Goal: Transaction & Acquisition: Subscribe to service/newsletter

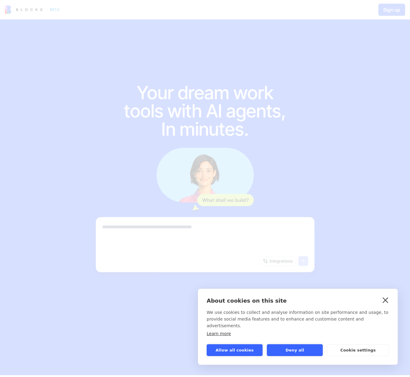
click at [390, 305] on link "close" at bounding box center [385, 300] width 9 height 10
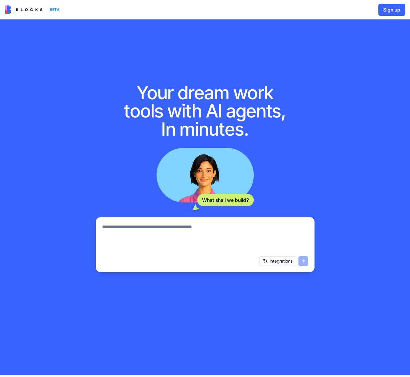
click at [31, 12] on img at bounding box center [24, 9] width 38 height 9
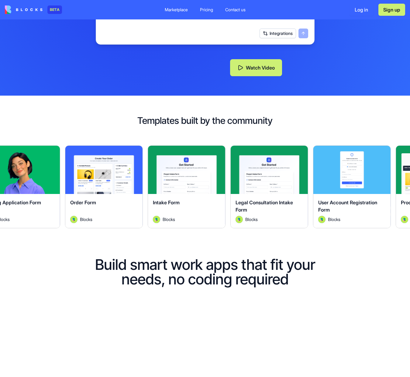
scroll to position [166, 0]
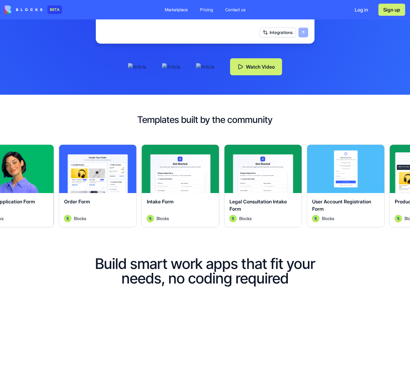
click at [88, 170] on button "Explore" at bounding box center [98, 169] width 46 height 12
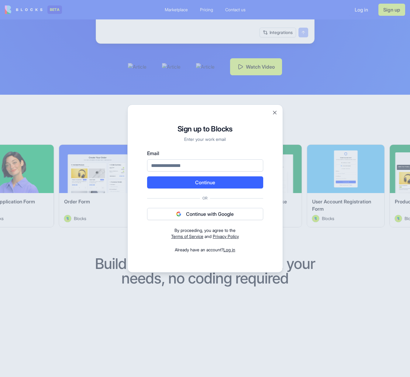
scroll to position [166, 0]
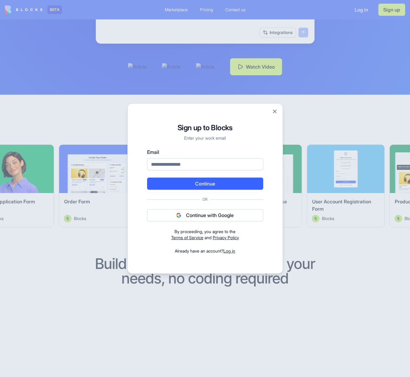
click at [278, 110] on div "Signup to Blocks Sign up to Blocks Enter your work email Email Continue Or Cont…" at bounding box center [205, 188] width 156 height 171
click at [277, 111] on button "Close" at bounding box center [275, 111] width 6 height 6
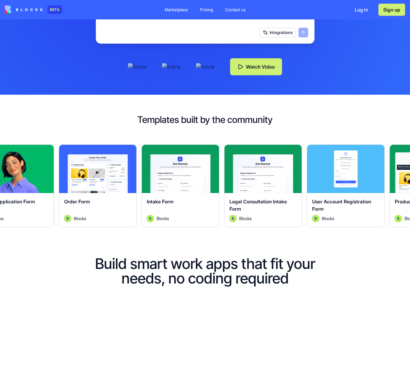
scroll to position [166, 0]
click at [212, 9] on div "Pricing" at bounding box center [206, 10] width 13 height 6
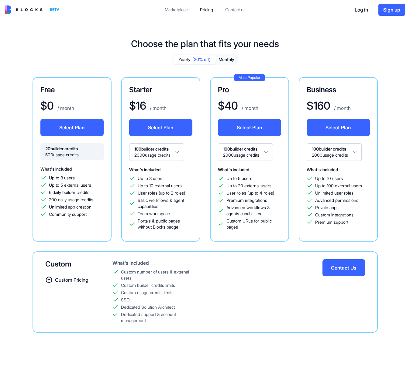
click at [229, 61] on button "Monthly" at bounding box center [226, 59] width 21 height 9
click at [194, 59] on span "(20% off)" at bounding box center [201, 60] width 18 height 6
